Goal: Information Seeking & Learning: Learn about a topic

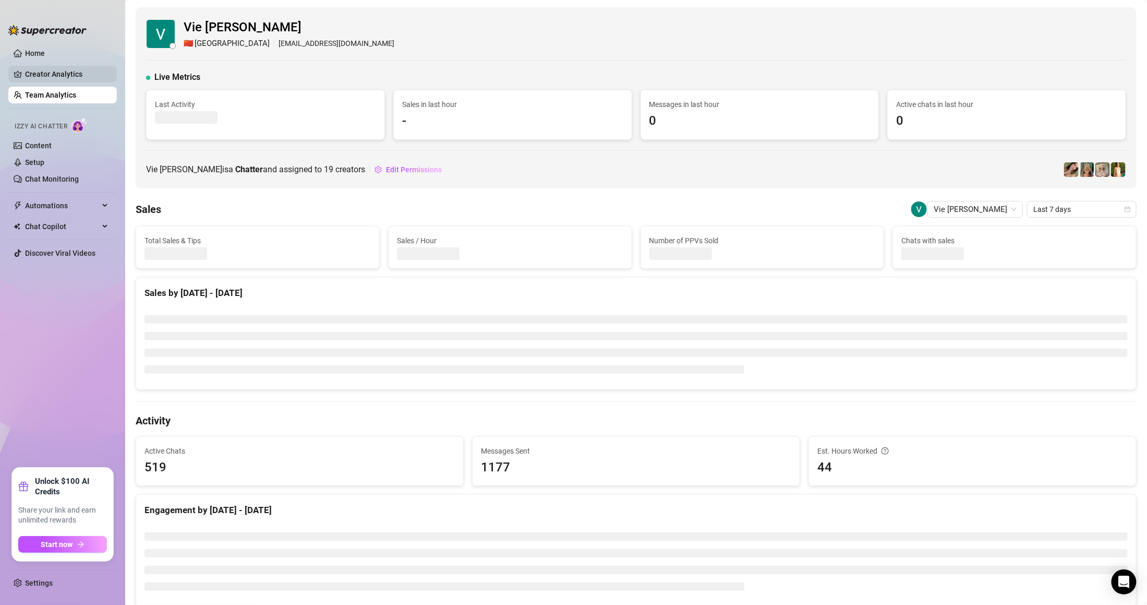
click at [66, 78] on link "Creator Analytics" at bounding box center [66, 74] width 83 height 17
click at [70, 92] on link "Team Analytics" at bounding box center [50, 95] width 51 height 8
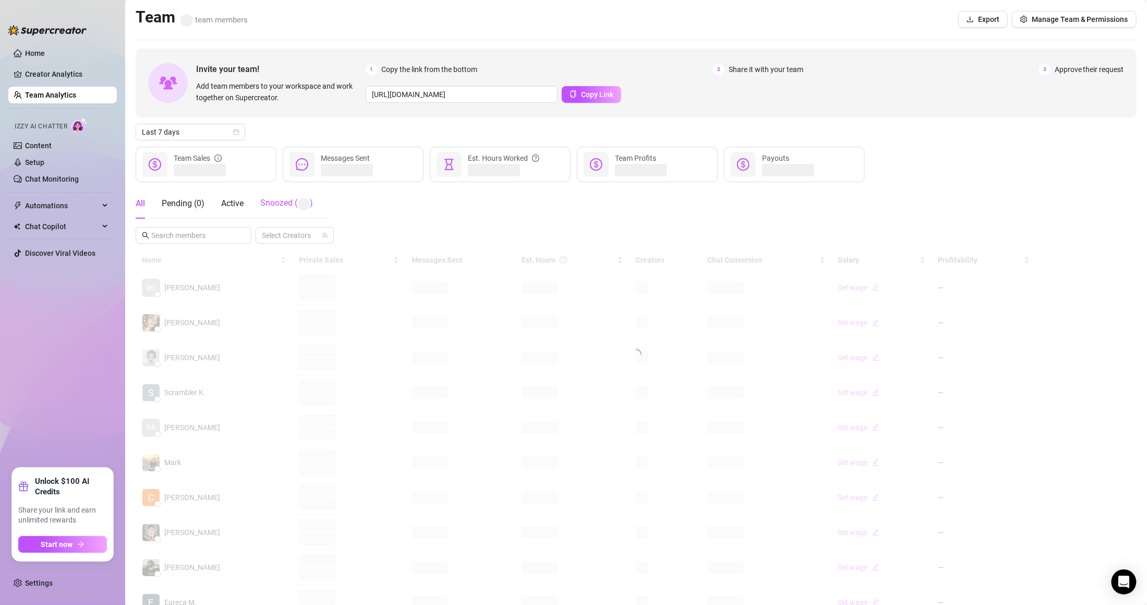
click at [282, 206] on div "Snoozed ( )" at bounding box center [286, 204] width 53 height 14
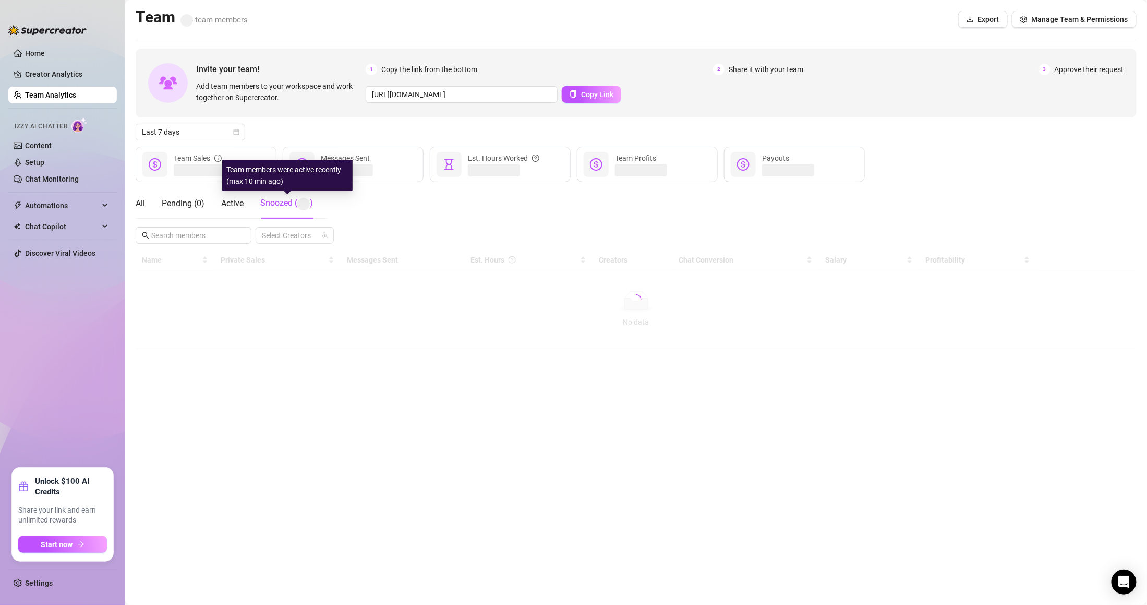
click at [285, 204] on span "Snoozed ( )" at bounding box center [286, 203] width 53 height 10
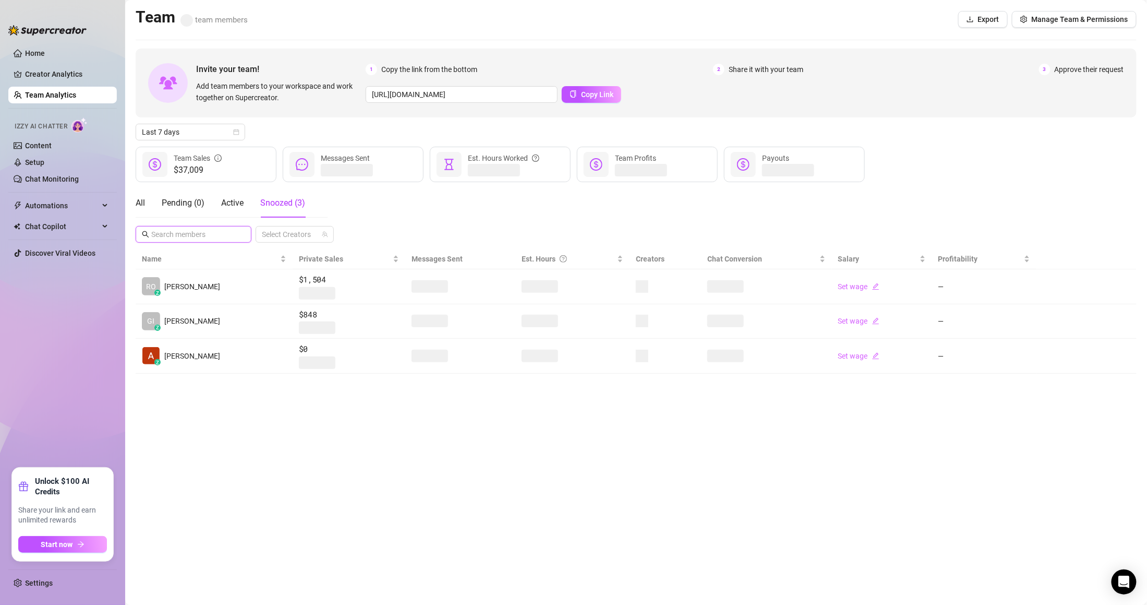
click at [214, 239] on input "text" at bounding box center [194, 233] width 86 height 11
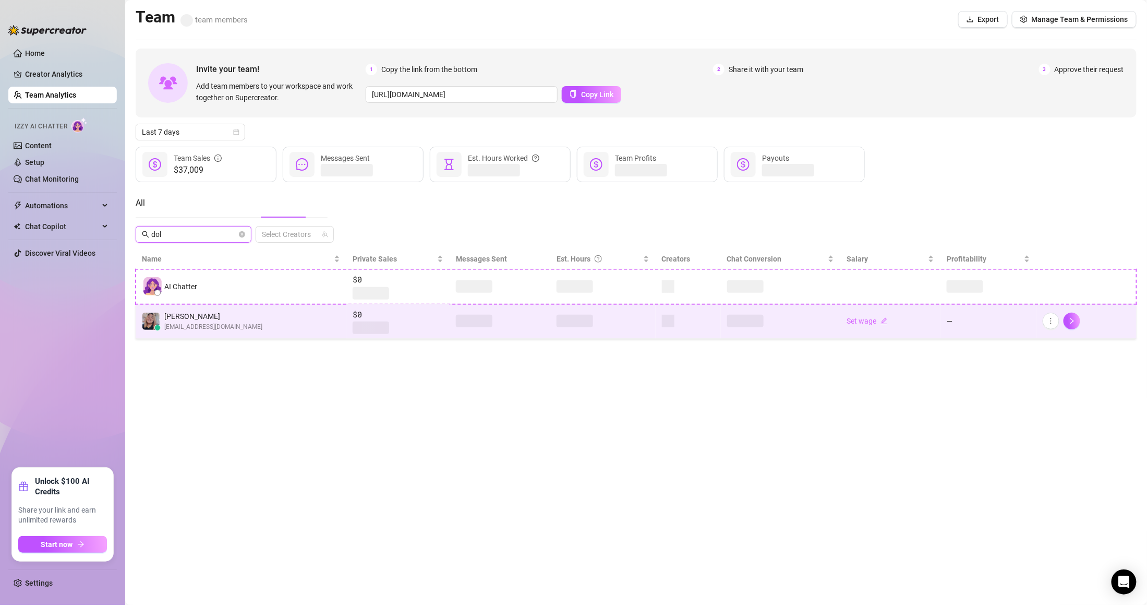
type input "dol"
click at [210, 314] on span "[PERSON_NAME]" at bounding box center [213, 315] width 98 height 11
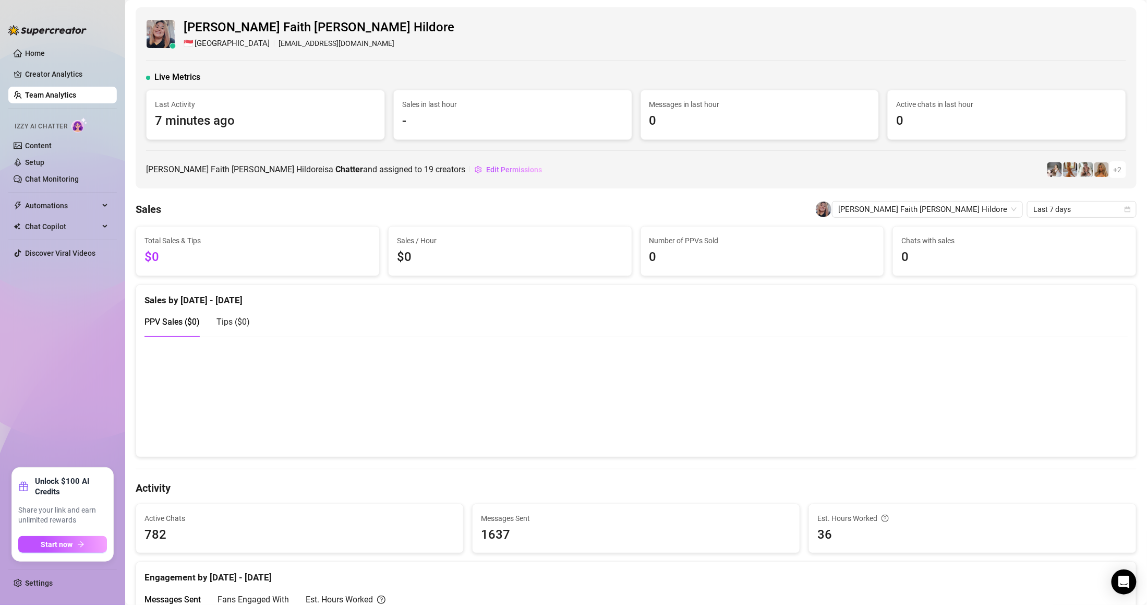
drag, startPoint x: 92, startPoint y: 104, endPoint x: 89, endPoint y: 99, distance: 5.6
click at [92, 104] on ul "Home Creator Analytics Team Analytics Izzy AI Chatter Content Setup Chat Monito…" at bounding box center [62, 252] width 108 height 423
click at [76, 95] on link "Team Analytics" at bounding box center [50, 95] width 51 height 8
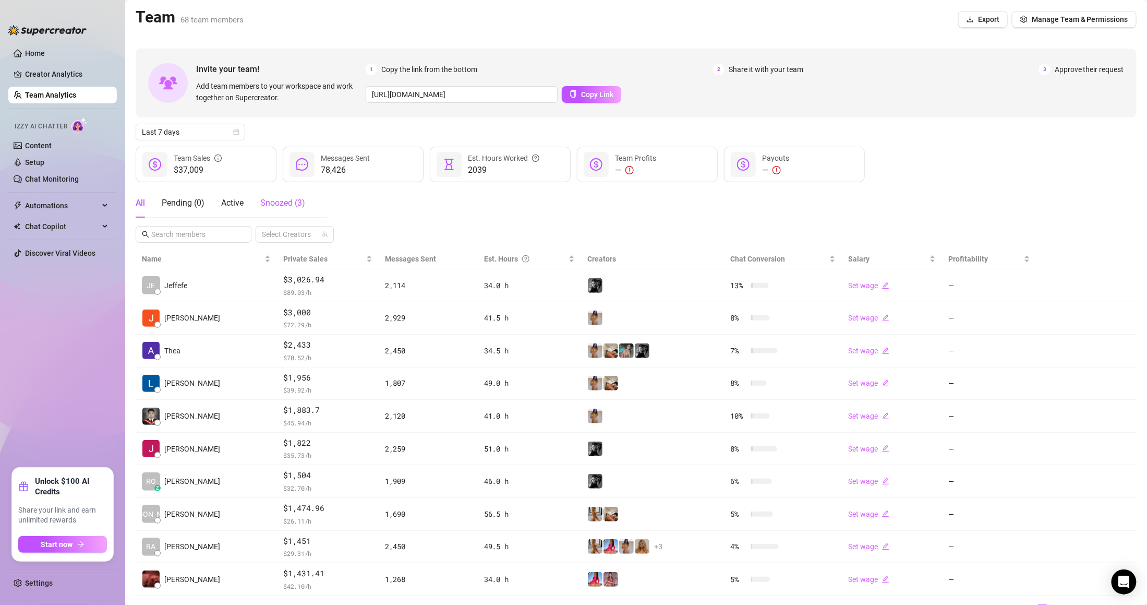
click at [283, 206] on span "Snoozed ( 3 )" at bounding box center [282, 203] width 45 height 10
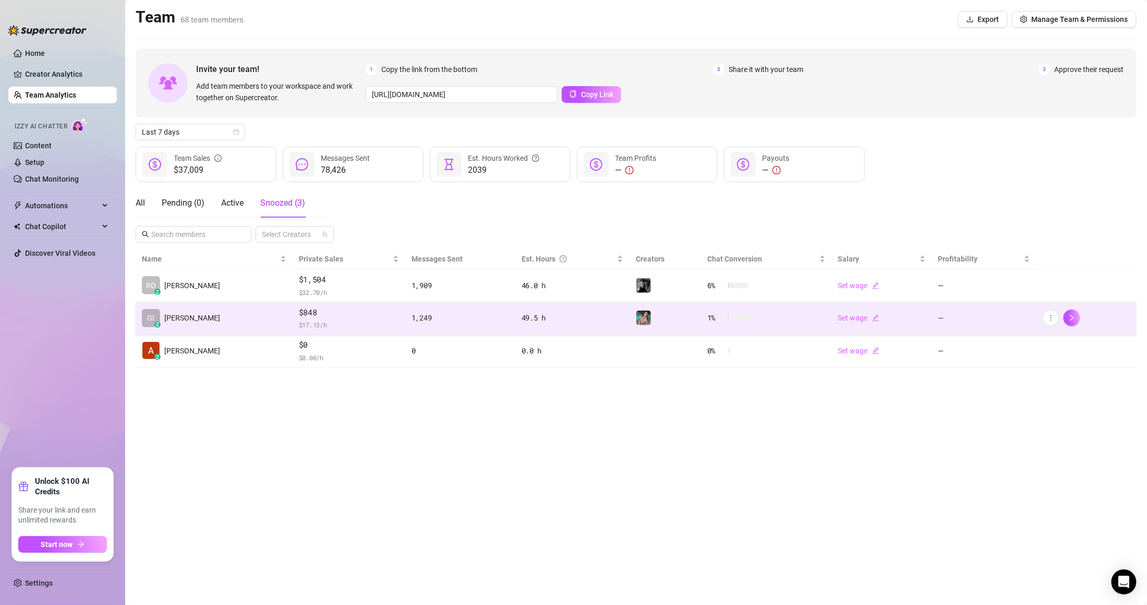
click at [250, 319] on td "GI z Gianne" at bounding box center [214, 318] width 157 height 33
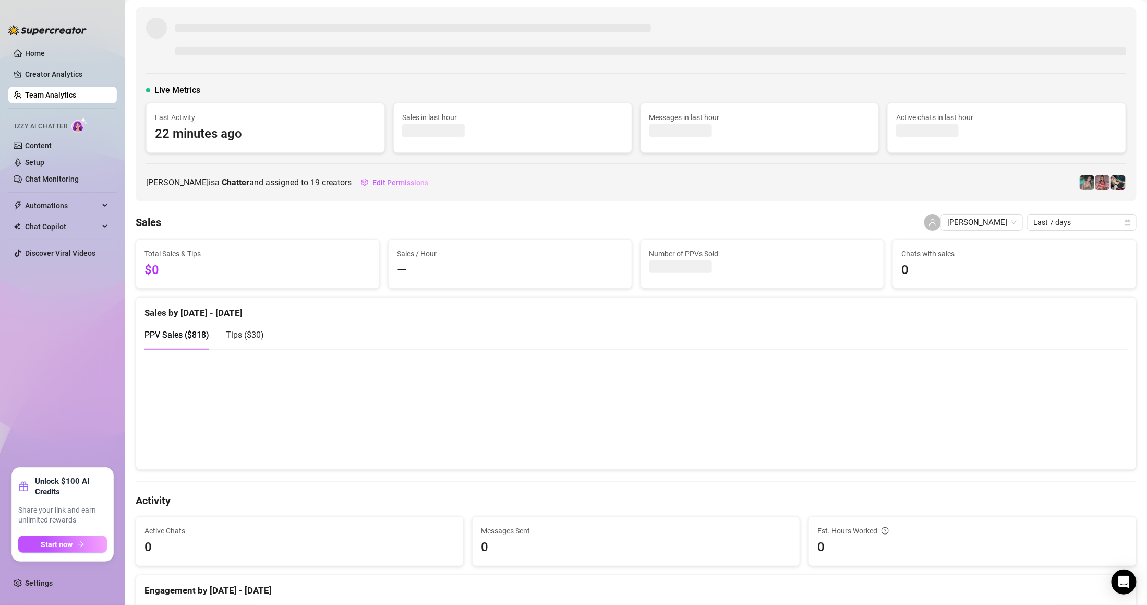
click at [73, 98] on link "Team Analytics" at bounding box center [50, 95] width 51 height 8
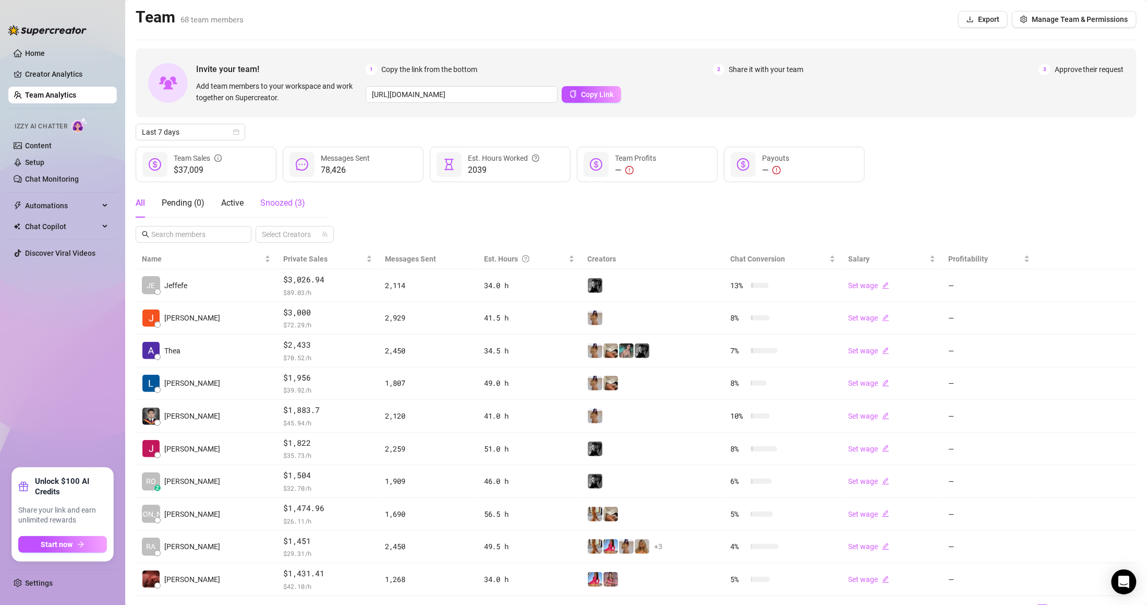
click at [281, 204] on span "Snoozed ( 3 )" at bounding box center [282, 203] width 45 height 10
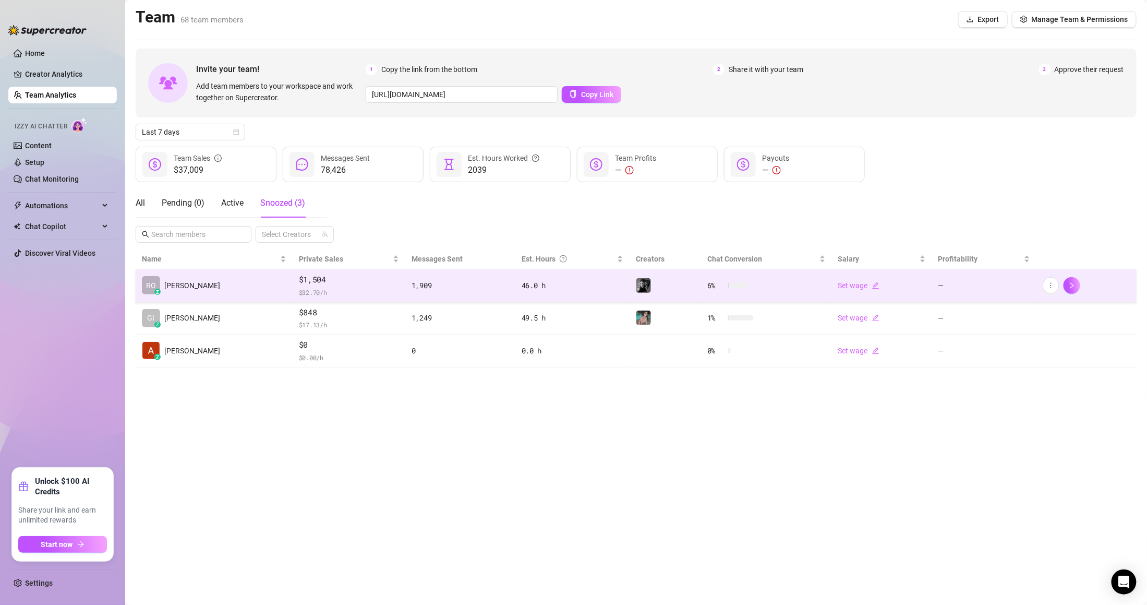
click at [233, 286] on td "RO z [PERSON_NAME]" at bounding box center [214, 285] width 157 height 33
